Goal: Ask a question: Seek information or help from site administrators or community

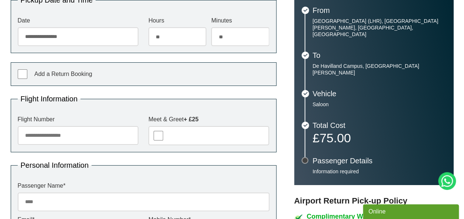
scroll to position [259, 0]
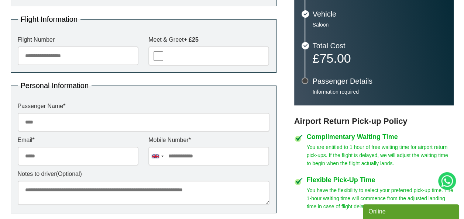
click at [425, 212] on div "Online" at bounding box center [411, 212] width 85 height 9
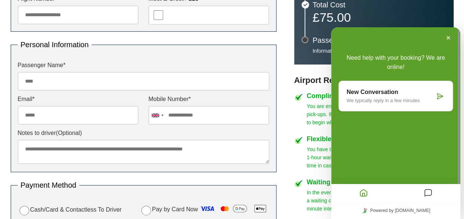
scroll to position [222, 0]
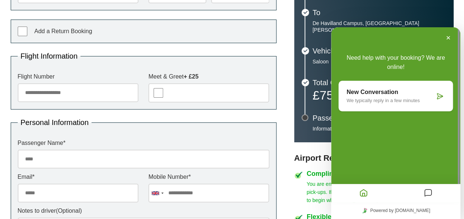
click at [427, 195] on icon "Messages" at bounding box center [428, 194] width 9 height 14
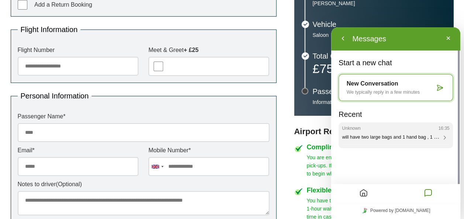
scroll to position [259, 0]
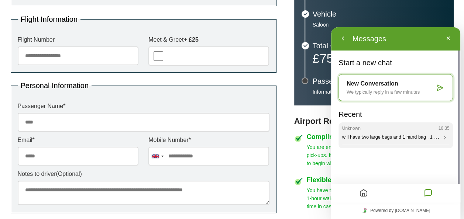
click at [426, 137] on span "will have two large bags and 1 hand bag , 1 passenger" at bounding box center [400, 137] width 114 height 6
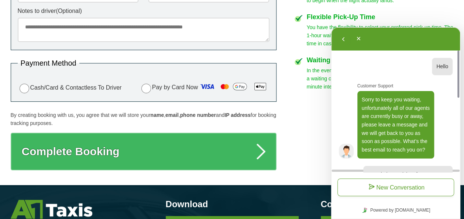
scroll to position [394, 0]
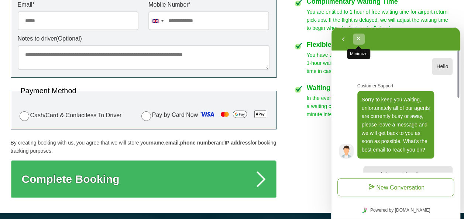
click at [360, 42] on button "Minimize" at bounding box center [359, 39] width 12 height 11
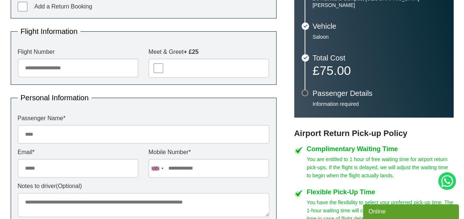
scroll to position [0, 0]
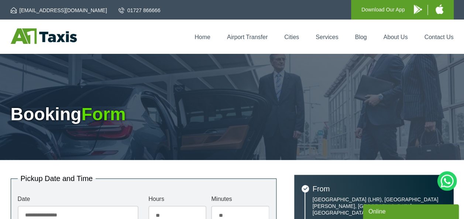
click at [448, 181] on icon at bounding box center [448, 181] width 20 height 20
